Goal: Use online tool/utility: Use online tool/utility

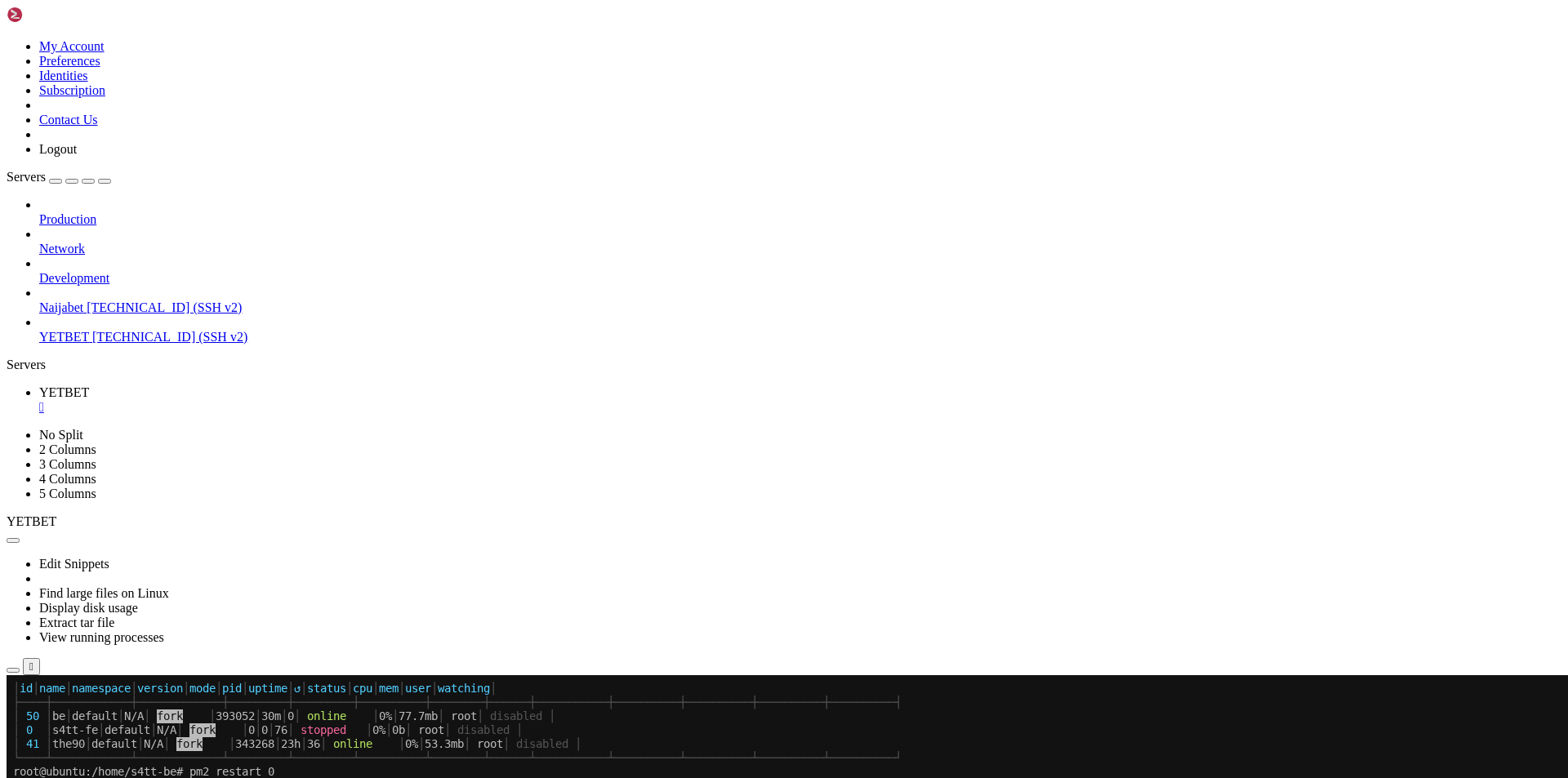
scroll to position [2472, 0]
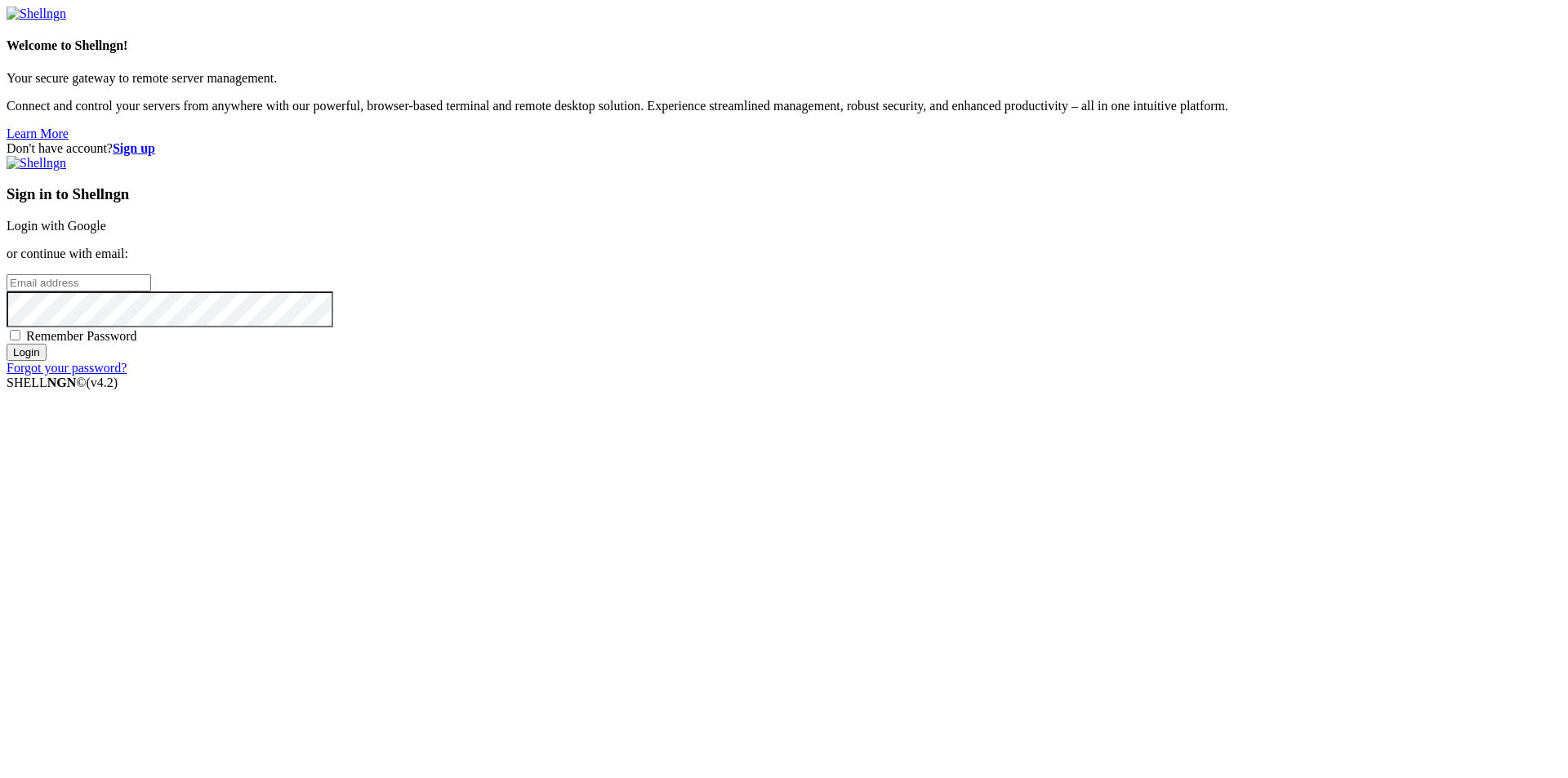
click at [106, 233] on link "Login with Google" at bounding box center [56, 226] width 100 height 14
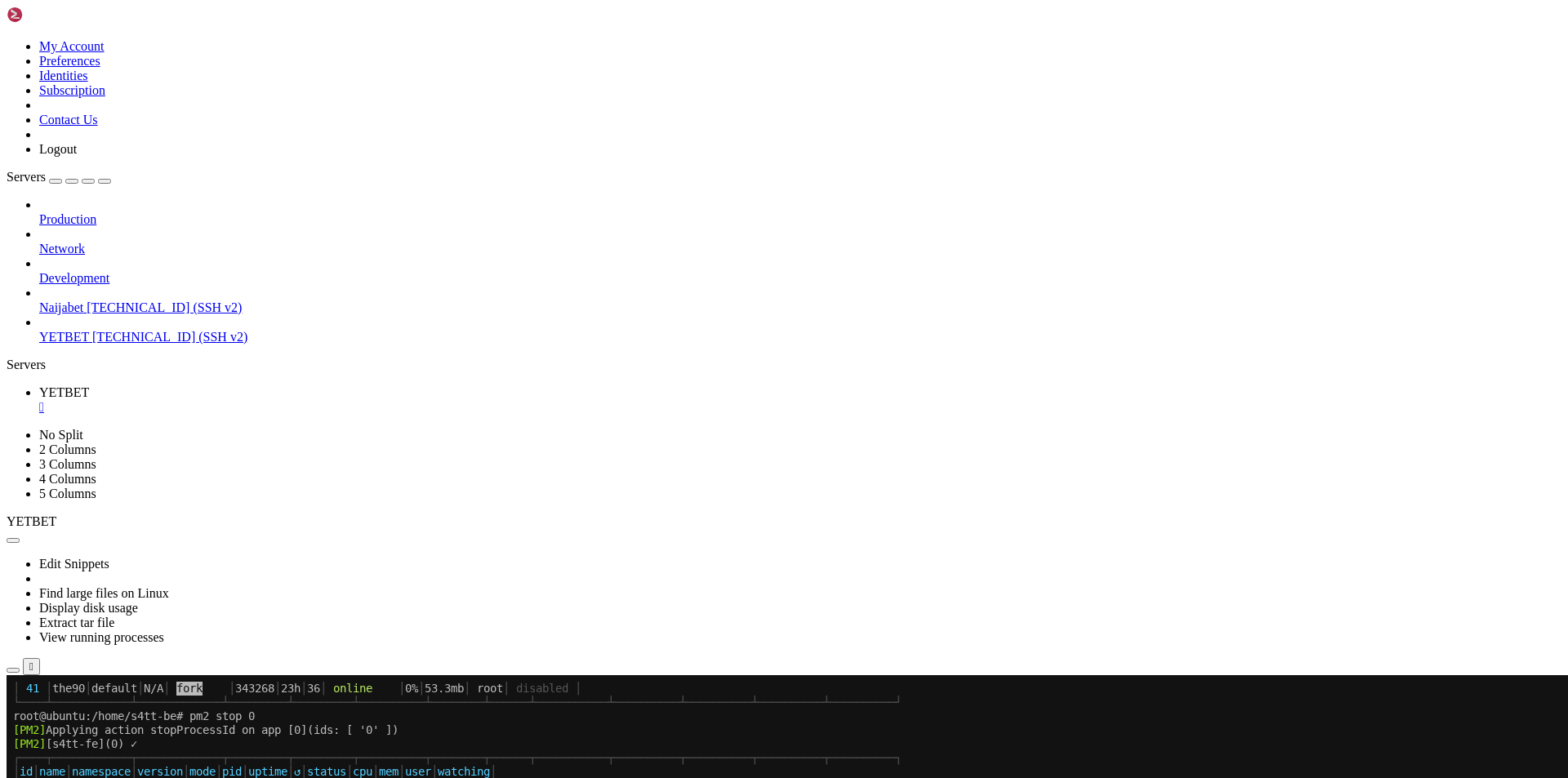
scroll to position [2513, 0]
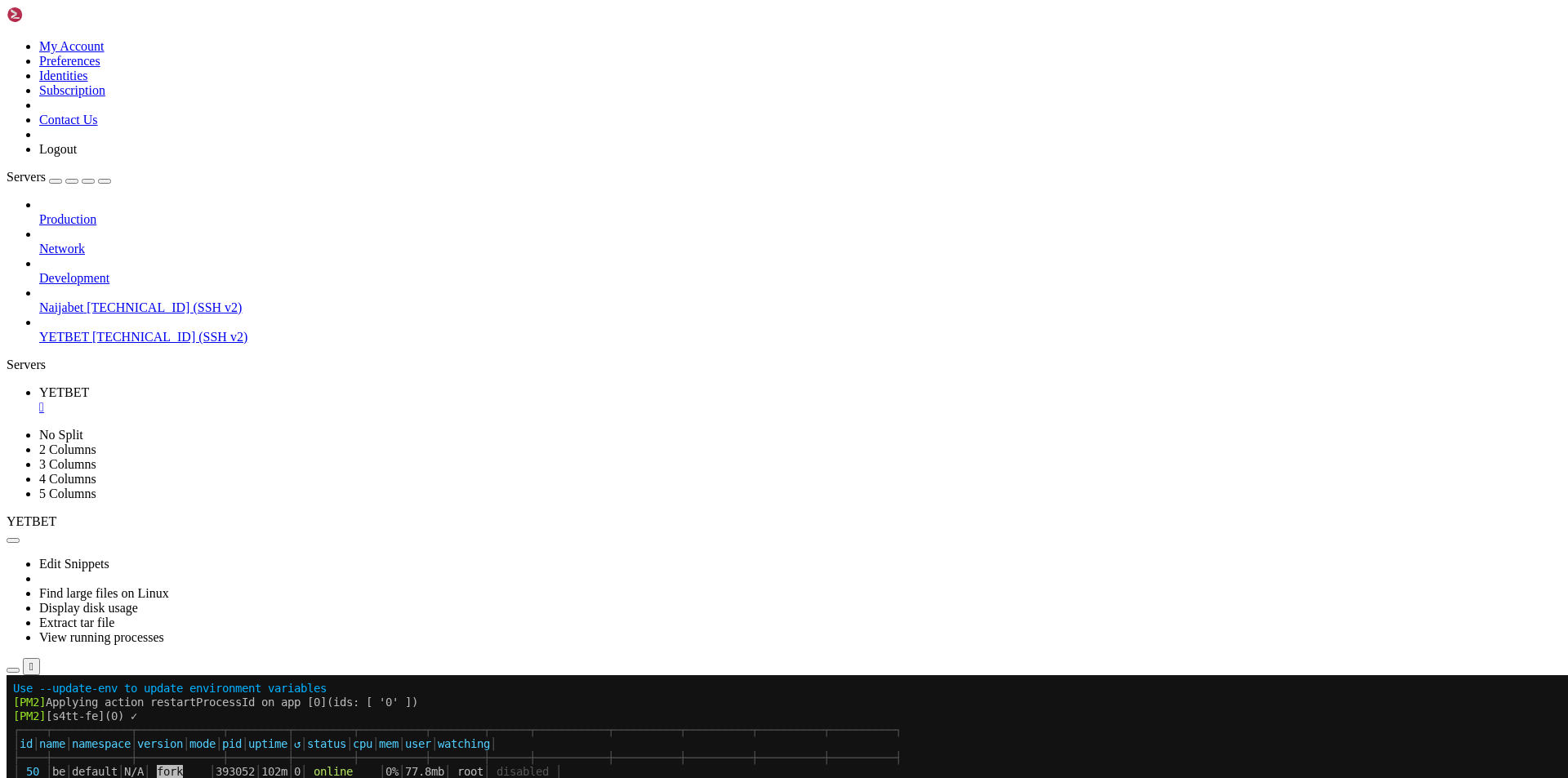
scroll to position [3235, 0]
